Goal: Task Accomplishment & Management: Complete application form

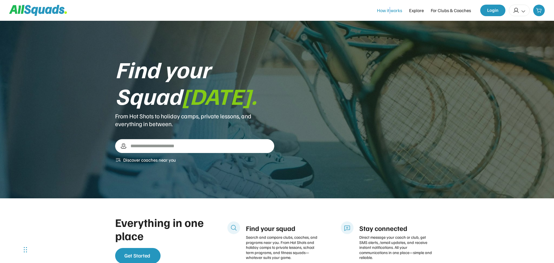
click at [390, 12] on div "How it works" at bounding box center [389, 10] width 25 height 7
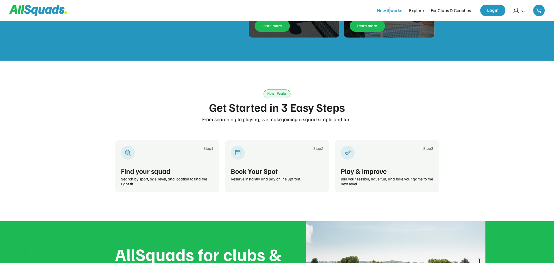
scroll to position [887, 0]
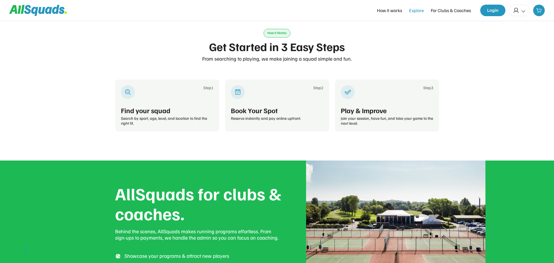
click at [417, 9] on div "Explore" at bounding box center [416, 10] width 15 height 7
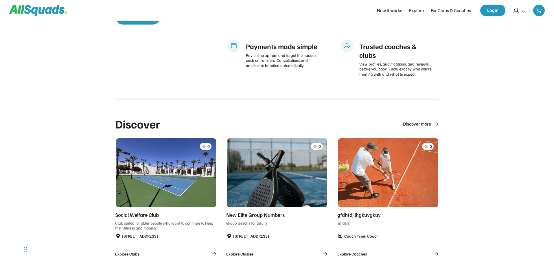
scroll to position [166, 0]
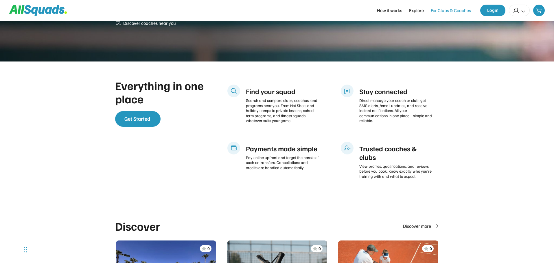
click at [446, 12] on div "For Clubs & Coaches" at bounding box center [450, 10] width 40 height 7
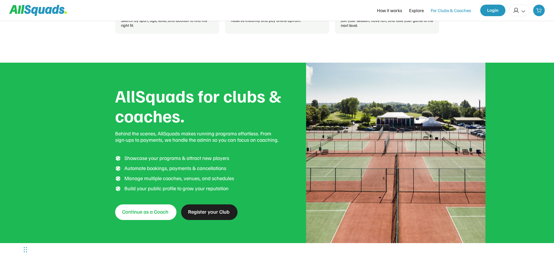
scroll to position [1048, 0]
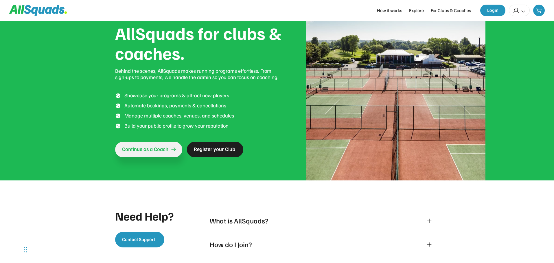
click at [162, 152] on span "Continue as a Coach" at bounding box center [145, 149] width 46 height 7
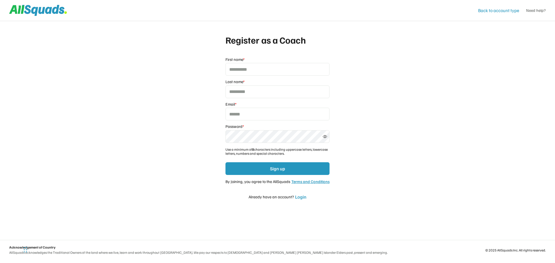
drag, startPoint x: 44, startPoint y: 0, endPoint x: 493, endPoint y: 12, distance: 448.8
click at [493, 12] on div "Back to account type" at bounding box center [498, 10] width 41 height 7
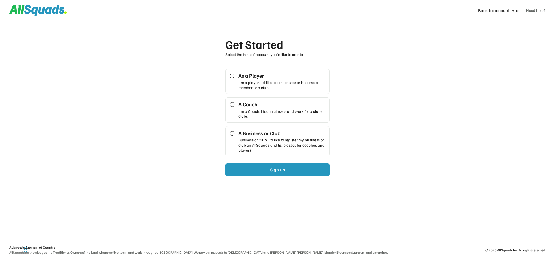
click at [26, 9] on icon at bounding box center [27, 9] width 7 height 9
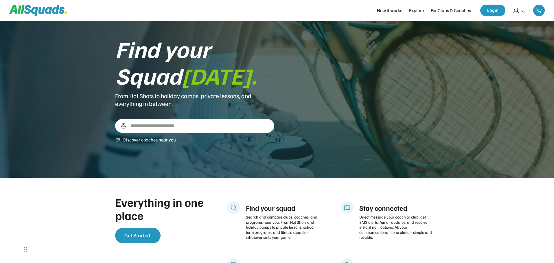
scroll to position [29, 0]
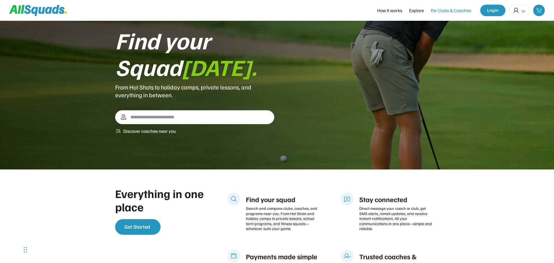
click at [466, 12] on div "For Clubs & Coaches" at bounding box center [450, 10] width 40 height 7
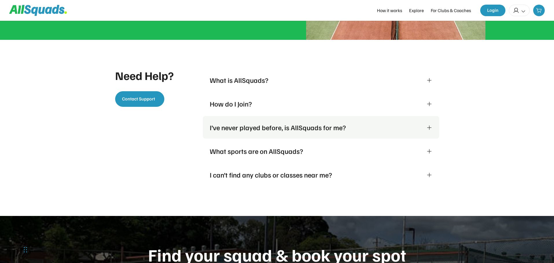
scroll to position [1135, 0]
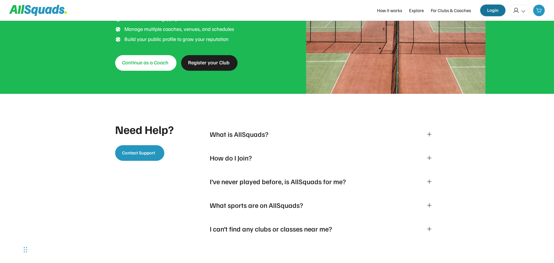
click at [498, 12] on button "Login" at bounding box center [492, 11] width 25 height 12
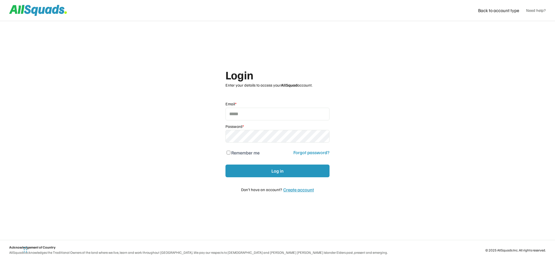
type input "**********"
click at [300, 191] on div "Create account" at bounding box center [298, 190] width 31 height 6
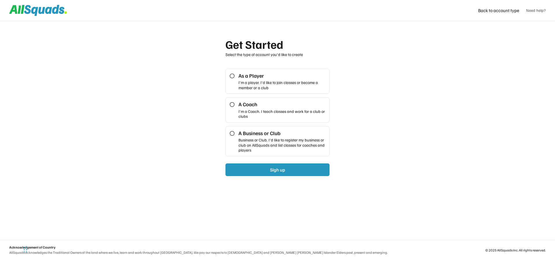
click at [301, 78] on div "As a Player" at bounding box center [281, 76] width 87 height 7
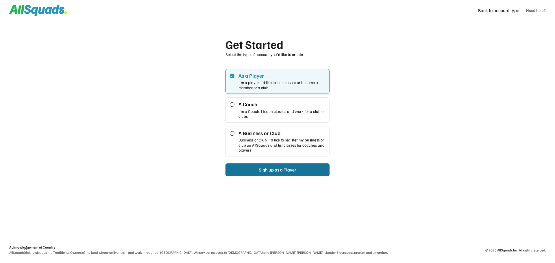
click at [306, 170] on button "Sigh up as a Player" at bounding box center [277, 170] width 104 height 13
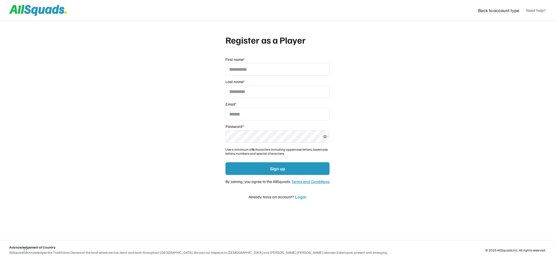
click at [48, 9] on icon at bounding box center [48, 10] width 7 height 7
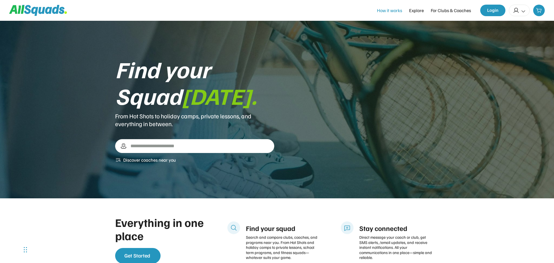
click at [389, 13] on div "How it works" at bounding box center [389, 10] width 25 height 7
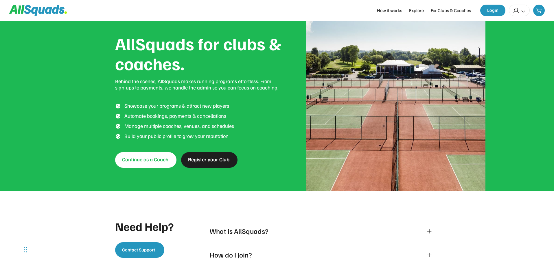
scroll to position [1032, 0]
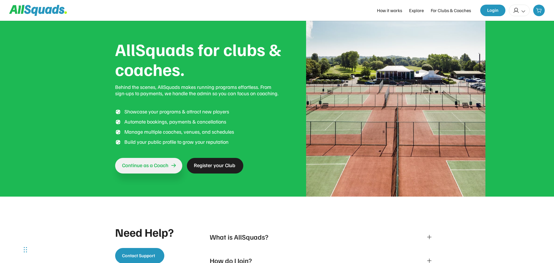
click at [145, 165] on span "Continue as a Coach" at bounding box center [145, 165] width 46 height 7
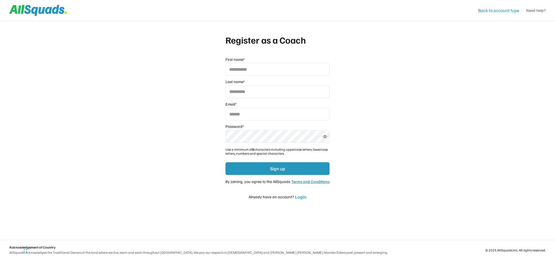
click at [502, 9] on div "Back to account type" at bounding box center [498, 10] width 41 height 7
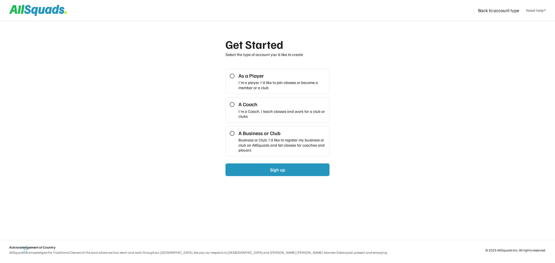
click at [287, 137] on div "A Business or Club Business or Club. I'd like to register my business or club o…" at bounding box center [281, 141] width 87 height 23
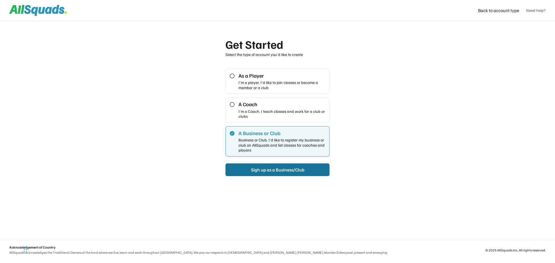
click at [281, 168] on button "Sigh up as a Business/Club" at bounding box center [277, 170] width 104 height 13
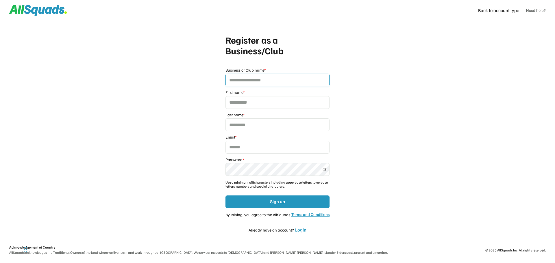
click at [260, 80] on input "input" at bounding box center [277, 80] width 104 height 13
click at [485, 12] on div "Back to account type" at bounding box center [498, 10] width 41 height 7
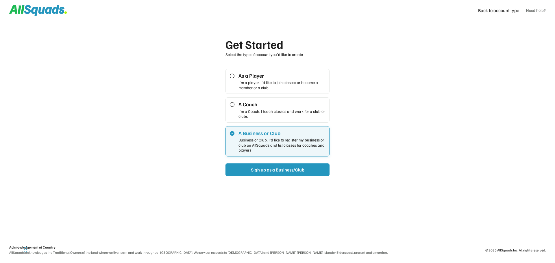
click at [249, 104] on div "A Coach" at bounding box center [281, 104] width 87 height 7
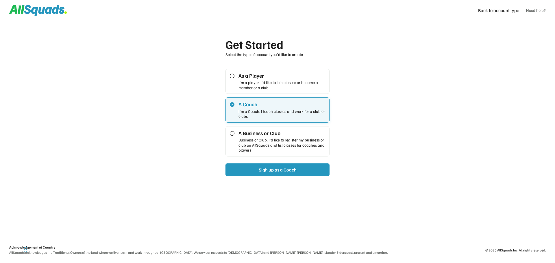
click at [258, 130] on div "A Business or Club" at bounding box center [281, 133] width 87 height 7
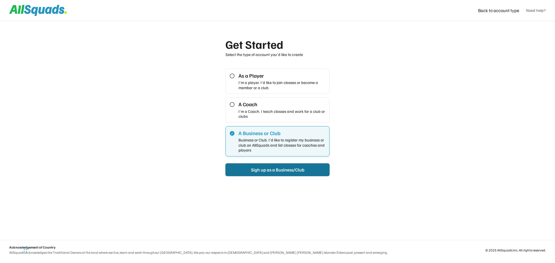
click at [307, 169] on button "Sigh up as a Business/Club" at bounding box center [277, 170] width 104 height 13
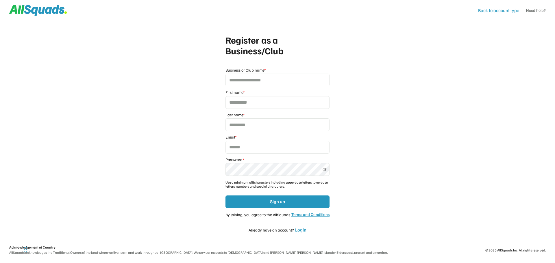
click at [511, 12] on div "Back to account type" at bounding box center [498, 10] width 41 height 7
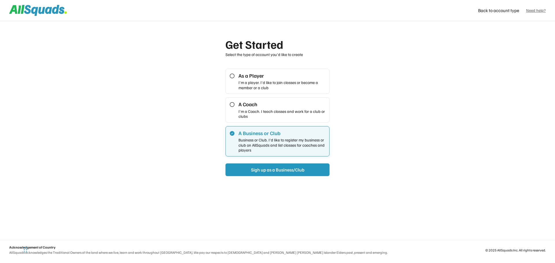
click at [540, 12] on link "Need help?" at bounding box center [536, 10] width 20 height 5
drag, startPoint x: 305, startPoint y: 84, endPoint x: 305, endPoint y: 87, distance: 3.8
click at [305, 83] on div "I'm a player. I'd like to join classes or become a member or a club" at bounding box center [281, 85] width 87 height 10
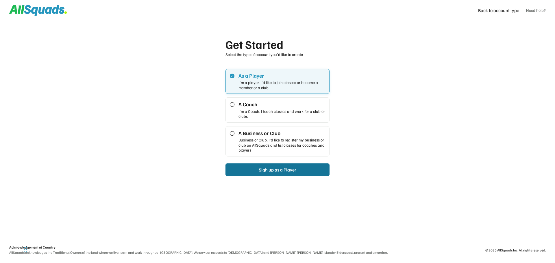
click at [308, 172] on button "Sigh up as a Player" at bounding box center [277, 170] width 104 height 13
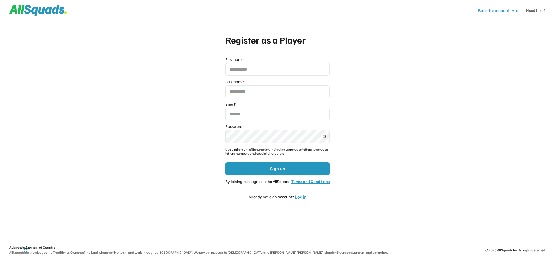
click at [494, 8] on div "Back to account type" at bounding box center [498, 10] width 41 height 7
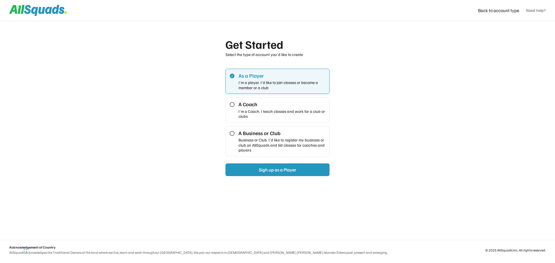
click at [278, 101] on div "A Coach I'm a Coach. I teach classes and work for a club or clubs" at bounding box center [277, 109] width 104 height 25
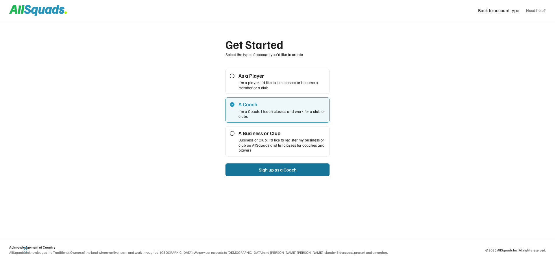
click at [278, 169] on button "Sigh up as a Coach" at bounding box center [277, 170] width 104 height 13
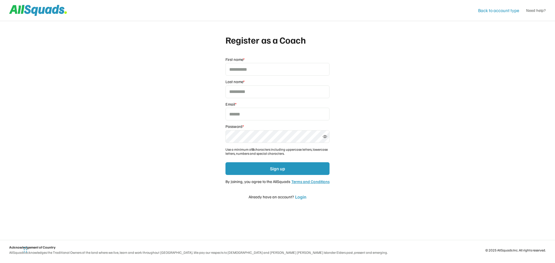
click at [490, 11] on div "Back to account type" at bounding box center [498, 10] width 41 height 7
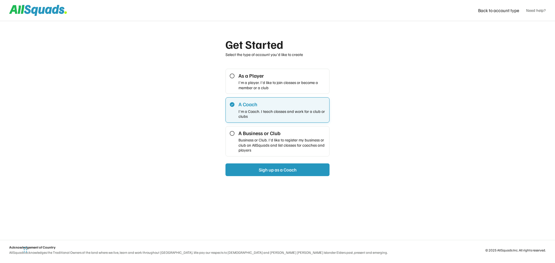
click at [296, 134] on div "A Business or Club" at bounding box center [281, 133] width 87 height 7
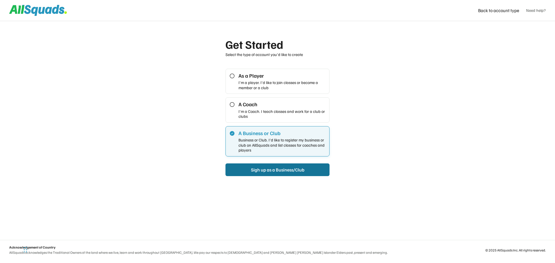
click at [296, 171] on button "Sigh up as a Business/Club" at bounding box center [277, 170] width 104 height 13
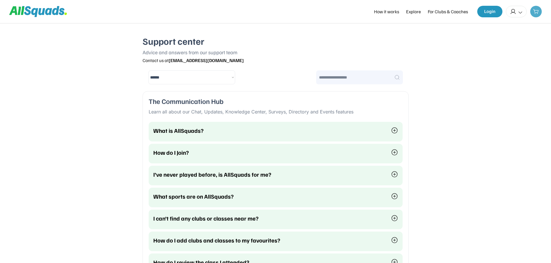
select select "********"
drag, startPoint x: 24, startPoint y: 251, endPoint x: 33, endPoint y: 253, distance: 8.6
click at [33, 253] on div "Chat Widget" at bounding box center [23, 250] width 29 height 28
